Goal: Navigation & Orientation: Find specific page/section

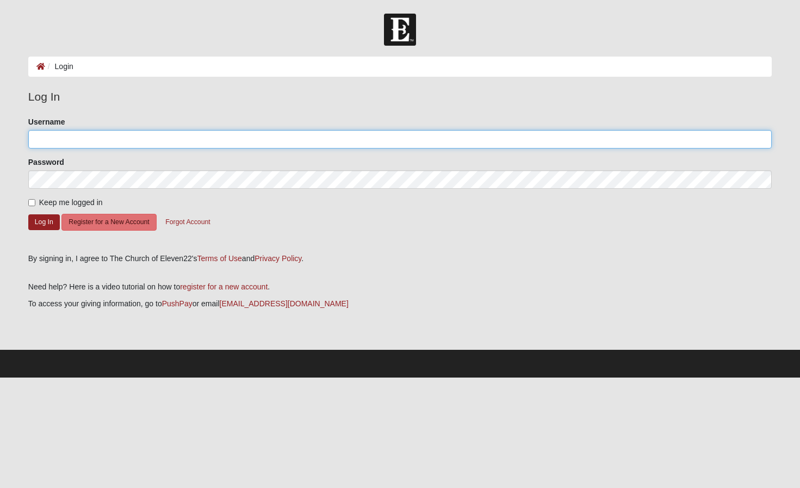
click at [71, 139] on input "Username" at bounding box center [400, 139] width 744 height 19
type input "Rake11"
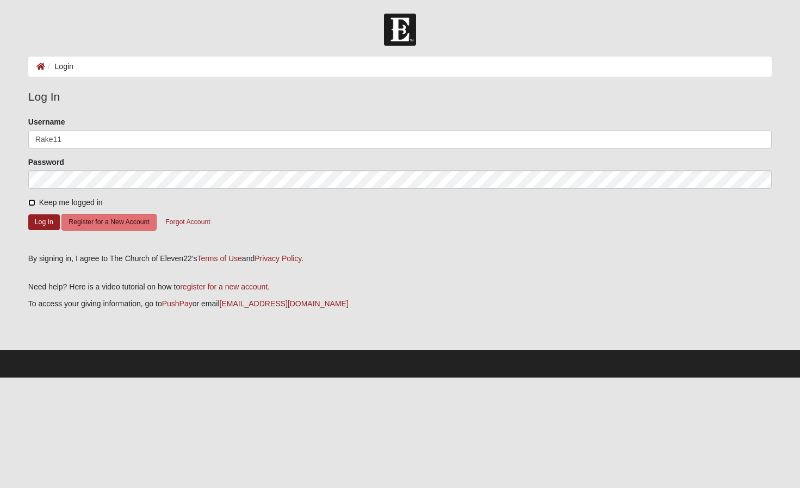
click at [32, 204] on input "Keep me logged in" at bounding box center [31, 202] width 7 height 7
checkbox input "true"
click at [44, 220] on button "Log In" at bounding box center [44, 222] width 32 height 16
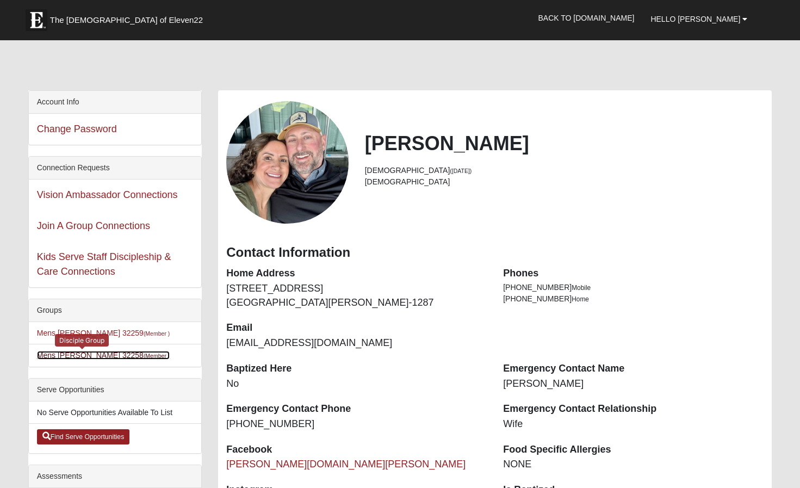
click at [78, 356] on link "Mens Clark 32258 (Member )" at bounding box center [103, 355] width 133 height 9
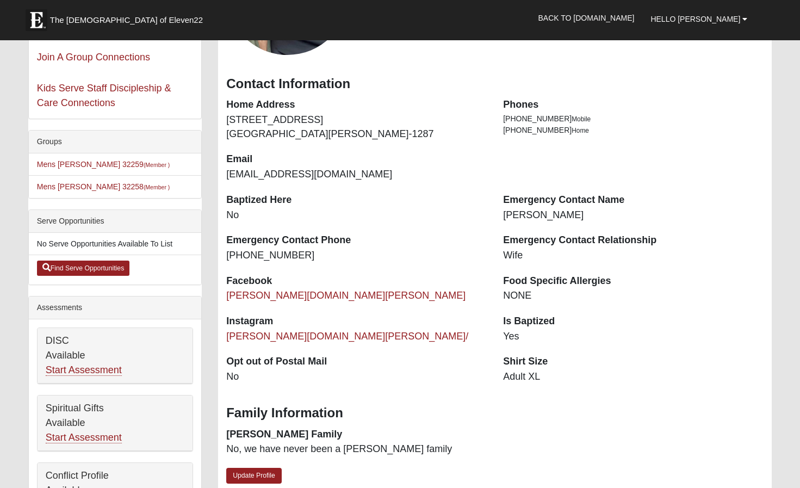
scroll to position [169, 0]
click at [95, 269] on link "Find Serve Opportunities" at bounding box center [83, 267] width 93 height 15
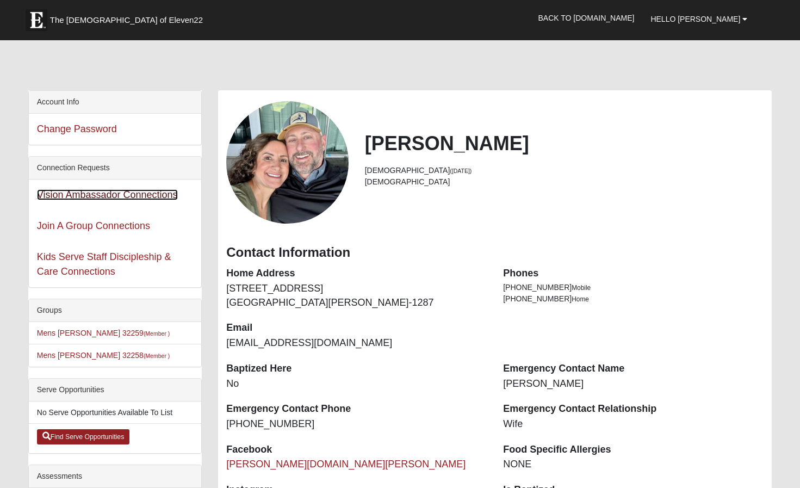
click at [112, 198] on link "Vision Ambassador Connections" at bounding box center [107, 194] width 141 height 11
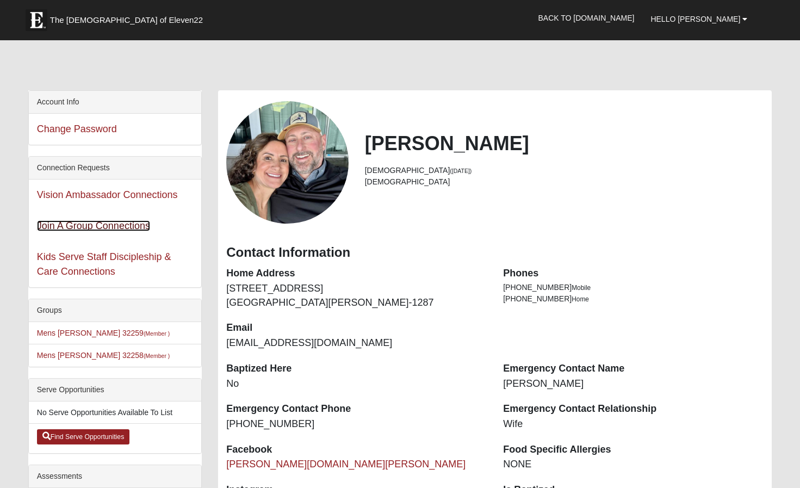
click at [94, 231] on link "Join A Group Connections" at bounding box center [93, 225] width 113 height 11
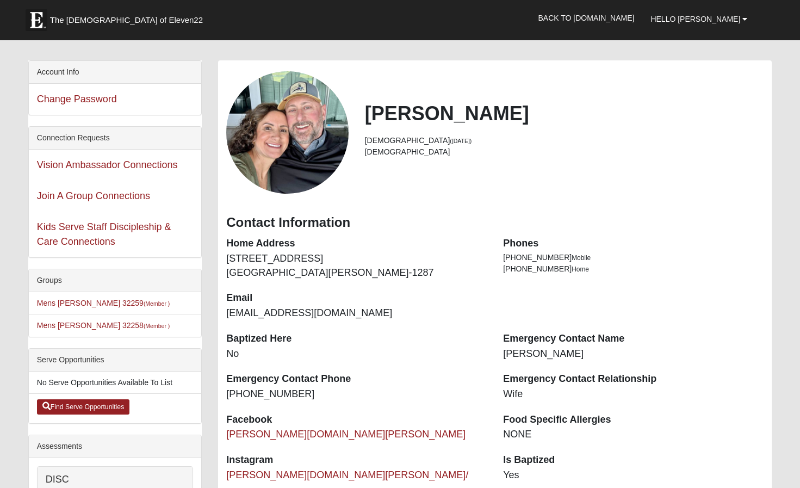
scroll to position [31, 0]
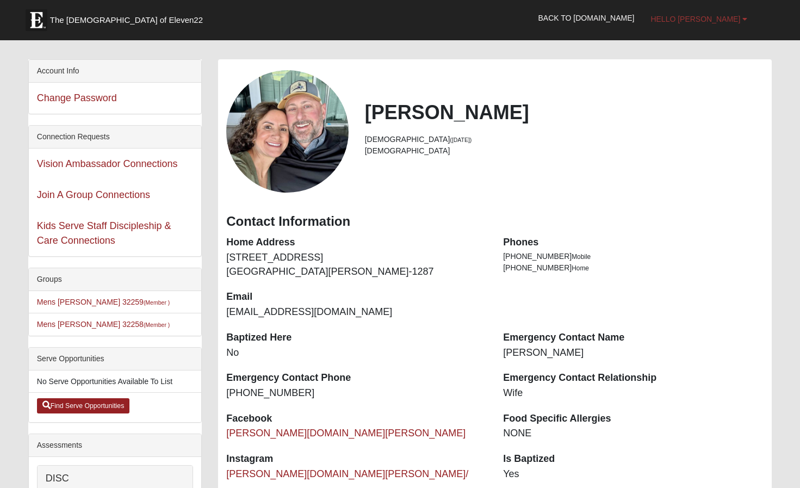
click at [724, 21] on span "Hello [PERSON_NAME]" at bounding box center [696, 19] width 90 height 9
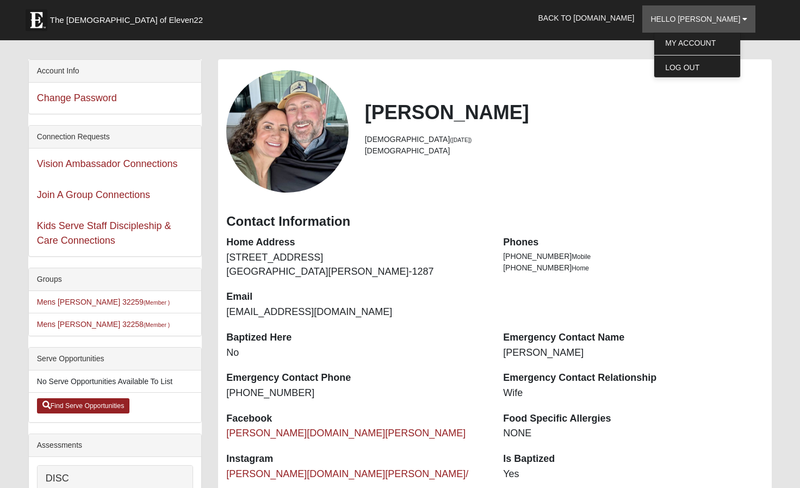
click at [284, 23] on div "Hello [PERSON_NAME] My Account Log Out Back to [DOMAIN_NAME]" at bounding box center [400, 18] width 744 height 29
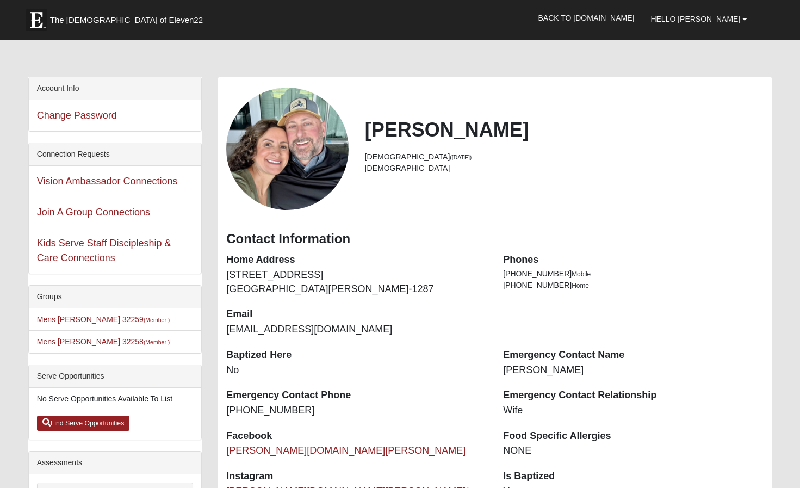
scroll to position [0, 0]
